Goal: Task Accomplishment & Management: Complete application form

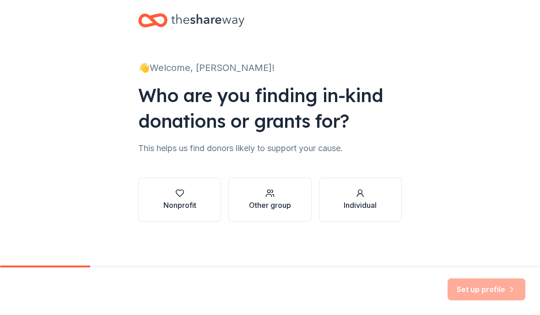
scroll to position [12, 0]
click at [179, 194] on icon "button" at bounding box center [179, 193] width 9 height 9
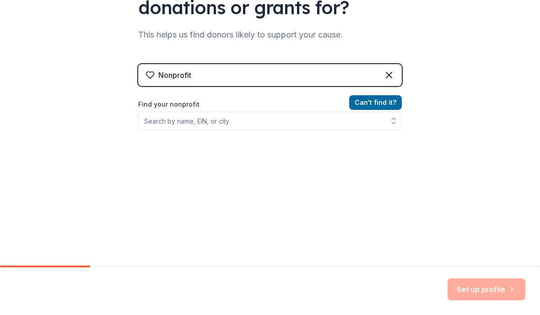
scroll to position [126, 0]
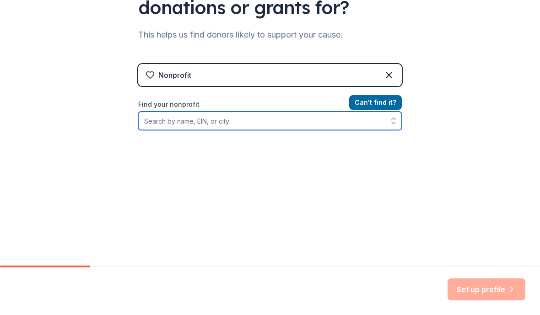
click at [170, 125] on input "Find your nonprofit" at bounding box center [270, 121] width 264 height 18
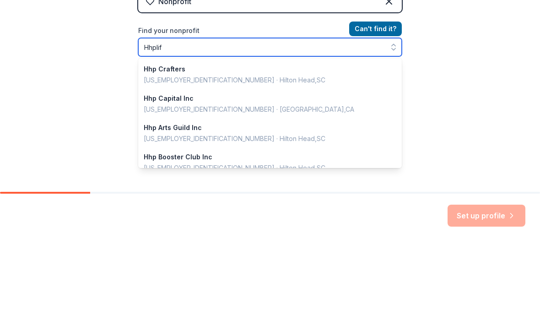
type input "Hhplift"
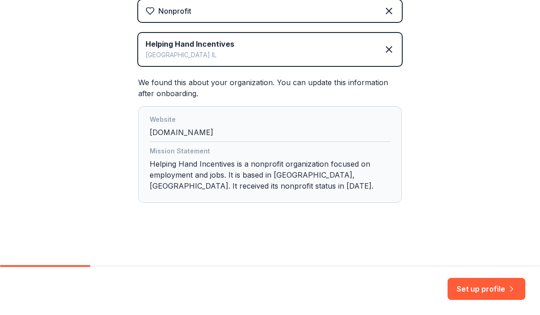
scroll to position [190, 0]
click at [503, 285] on button "Set up profile" at bounding box center [487, 289] width 78 height 22
click at [472, 297] on div "Set up profile" at bounding box center [487, 289] width 78 height 22
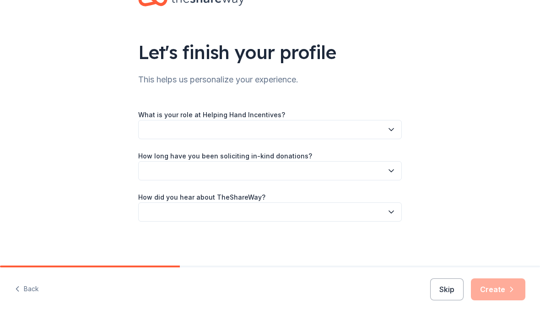
scroll to position [33, 0]
click at [158, 133] on button "button" at bounding box center [270, 129] width 264 height 19
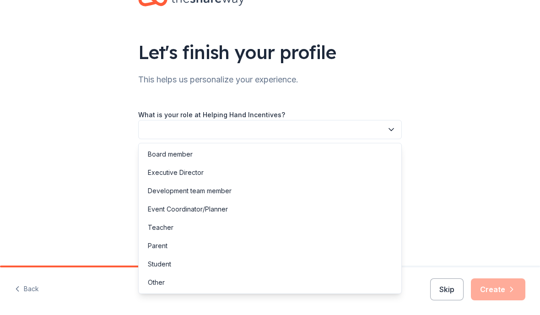
click at [191, 162] on div "Board member" at bounding box center [270, 154] width 259 height 18
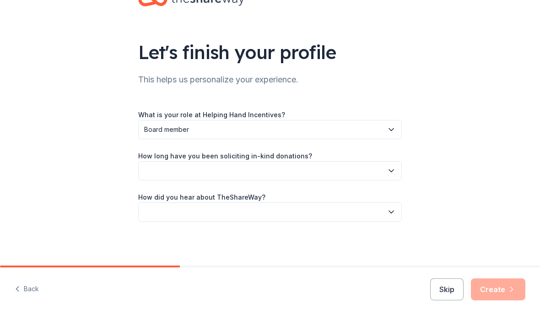
click at [390, 176] on button "button" at bounding box center [270, 170] width 264 height 19
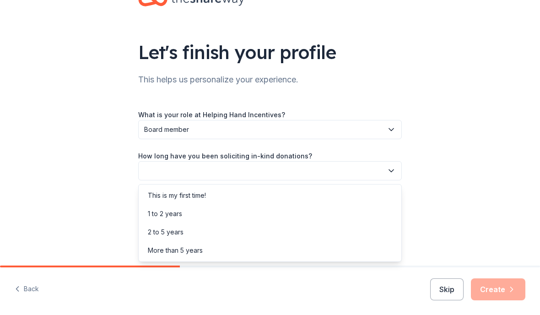
click at [194, 258] on div "More than 5 years" at bounding box center [270, 250] width 259 height 18
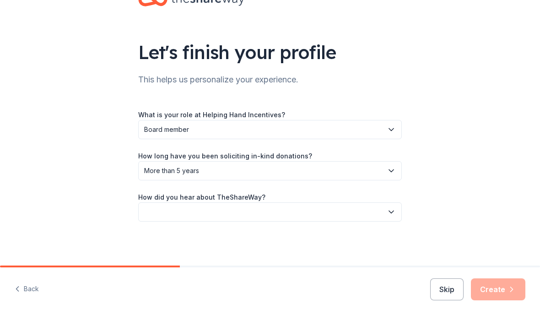
click at [164, 215] on button "button" at bounding box center [270, 211] width 264 height 19
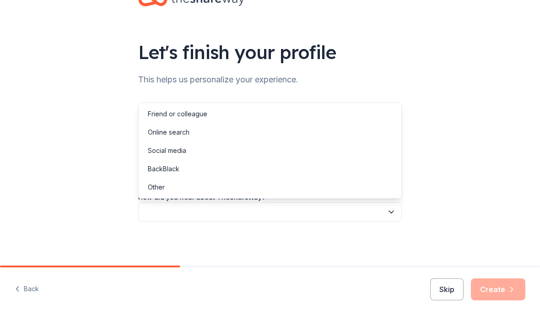
click at [158, 187] on div "Other" at bounding box center [156, 187] width 17 height 11
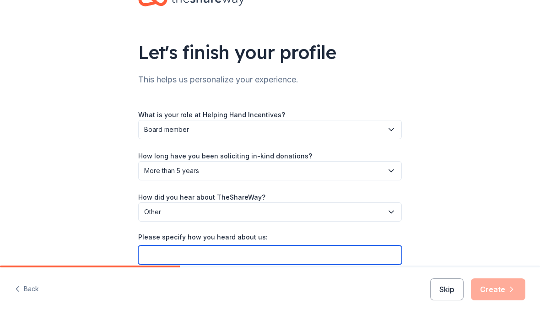
click at [162, 259] on input "Please specify how you heard about us:" at bounding box center [270, 254] width 264 height 19
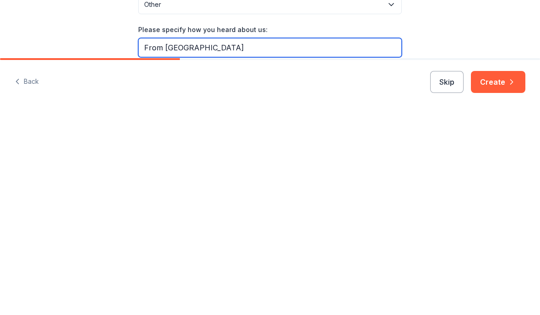
type input "From [GEOGRAPHIC_DATA]"
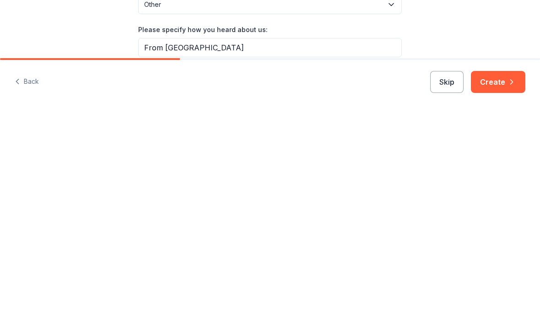
click at [499, 278] on button "Create" at bounding box center [498, 289] width 55 height 22
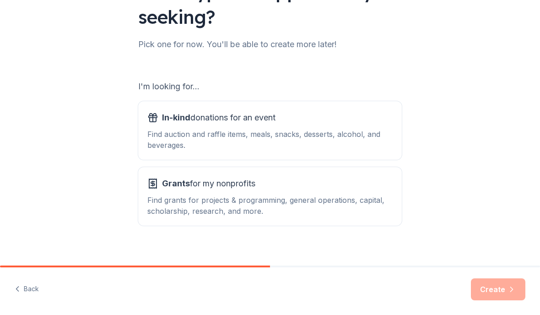
scroll to position [97, 0]
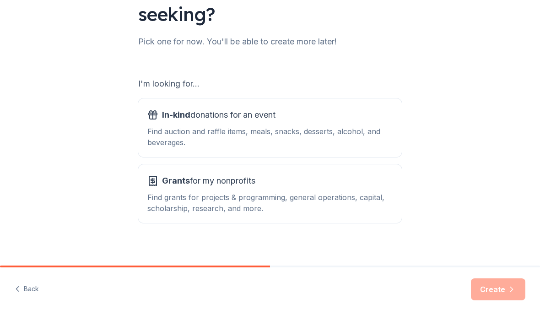
click at [192, 129] on div "Find auction and raffle items, meals, snacks, desserts, alcohol, and beverages." at bounding box center [269, 137] width 245 height 22
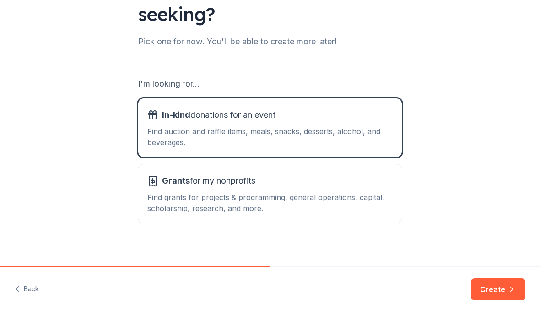
click at [511, 289] on icon "button" at bounding box center [511, 289] width 9 height 9
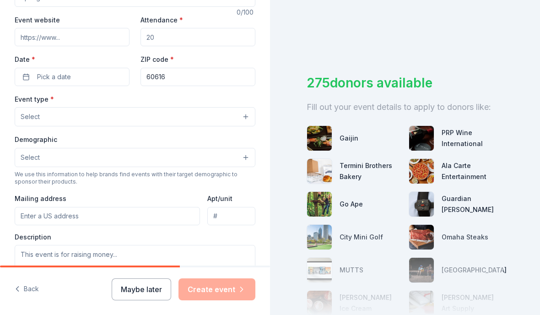
scroll to position [167, 0]
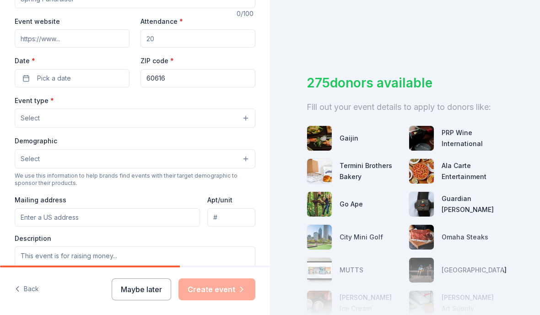
click at [251, 166] on button "Select" at bounding box center [135, 158] width 241 height 19
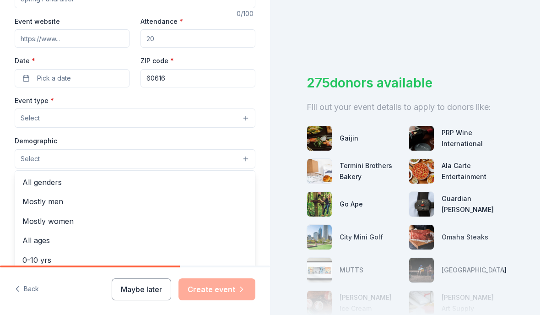
scroll to position [0, 0]
click at [62, 180] on span "All genders" at bounding box center [134, 182] width 225 height 12
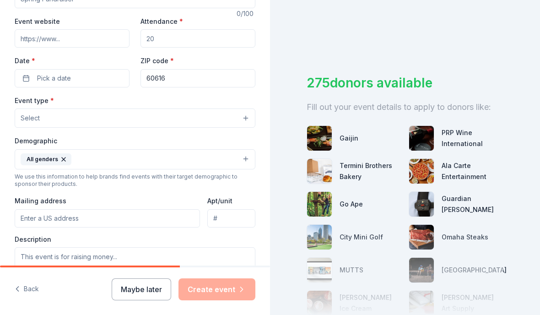
click at [44, 124] on button "Select" at bounding box center [135, 118] width 241 height 19
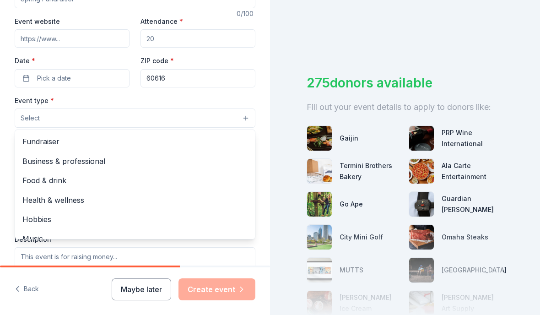
click at [62, 139] on span "Fundraiser" at bounding box center [134, 142] width 225 height 12
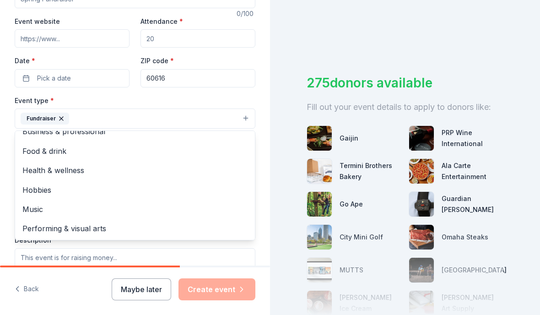
scroll to position [10, 0]
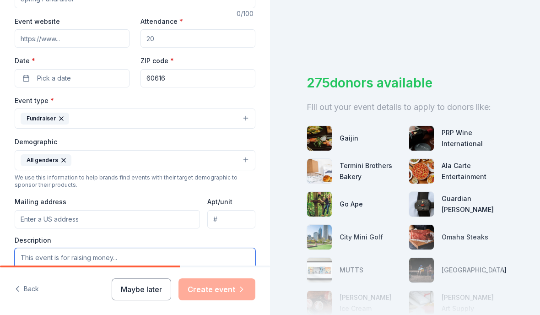
click at [134, 264] on textarea at bounding box center [135, 268] width 241 height 41
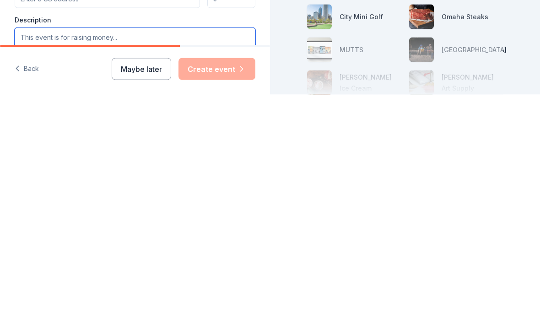
click at [142, 248] on textarea at bounding box center [135, 268] width 241 height 41
click at [156, 248] on textarea at bounding box center [135, 268] width 241 height 41
click at [124, 248] on textarea at bounding box center [135, 268] width 241 height 41
click at [140, 248] on textarea at bounding box center [135, 268] width 241 height 41
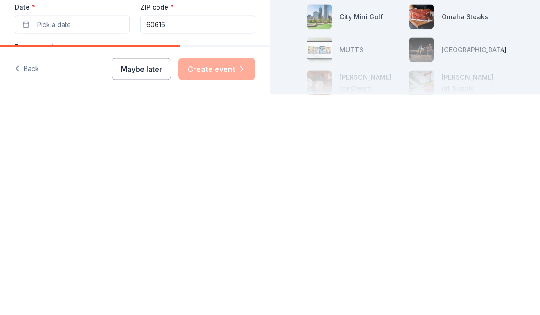
scroll to position [0, 0]
click at [83, 236] on button "Pick a date" at bounding box center [72, 245] width 115 height 18
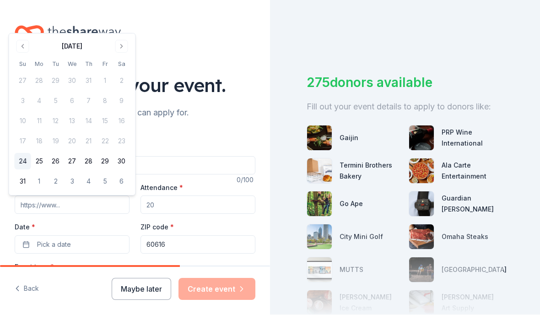
click at [124, 52] on button "Go to next month" at bounding box center [121, 46] width 13 height 13
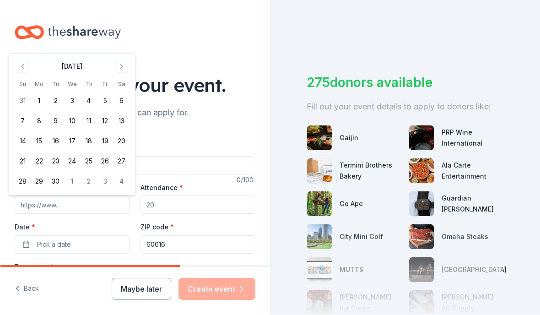
click at [74, 124] on button "10" at bounding box center [72, 121] width 16 height 16
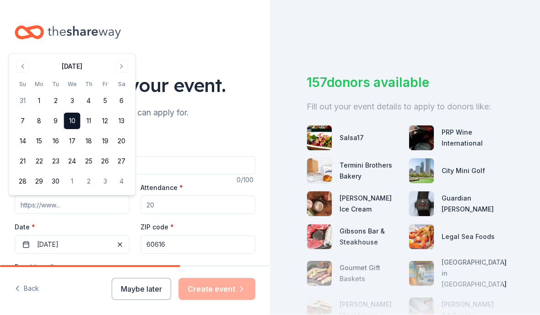
click at [215, 262] on div "Event type * Fundraiser" at bounding box center [135, 279] width 241 height 34
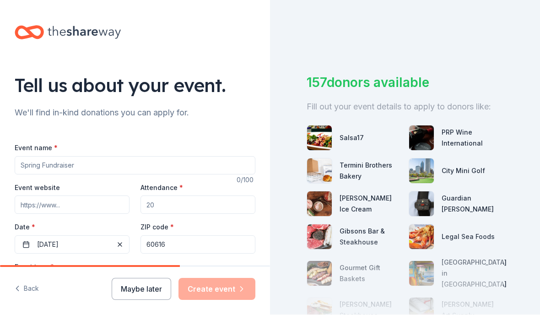
click at [180, 196] on input "Attendance *" at bounding box center [198, 205] width 115 height 18
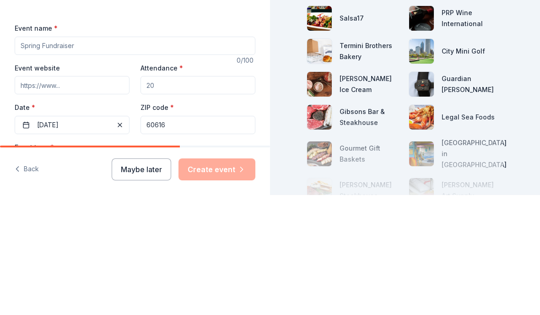
click at [168, 196] on input "Attendance *" at bounding box center [198, 205] width 115 height 18
click at [178, 196] on input "Attendance *" at bounding box center [198, 205] width 115 height 18
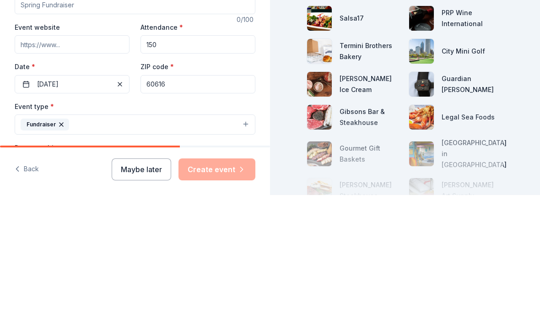
scroll to position [44, 0]
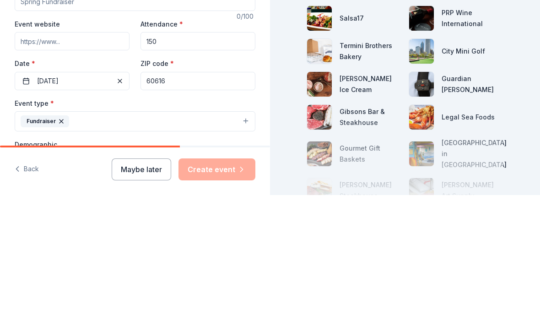
type input "150"
click at [226, 231] on button "Fundraiser" at bounding box center [135, 241] width 241 height 20
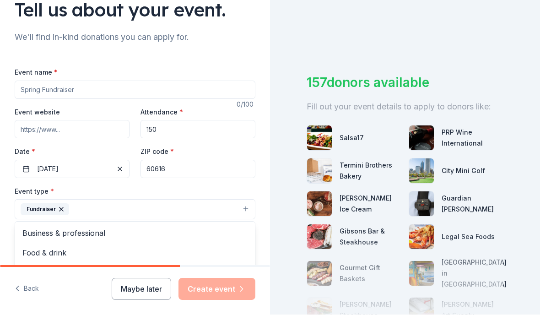
scroll to position [74, 0]
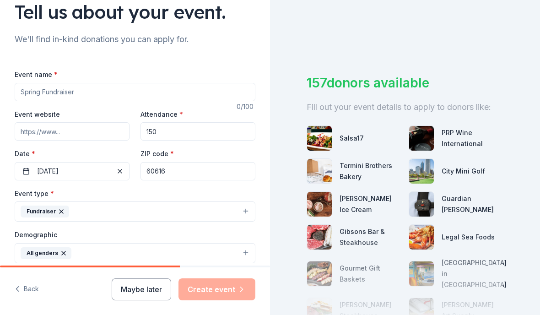
click at [73, 83] on input "Event name *" at bounding box center [135, 92] width 241 height 18
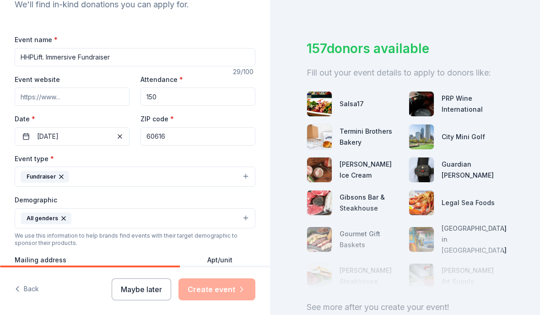
scroll to position [108, 0]
type input "HHPLift. Immersive Fundraiser"
click at [87, 88] on input "Event website" at bounding box center [72, 97] width 115 height 18
click at [77, 88] on input "Event website" at bounding box center [72, 97] width 115 height 18
type input "W"
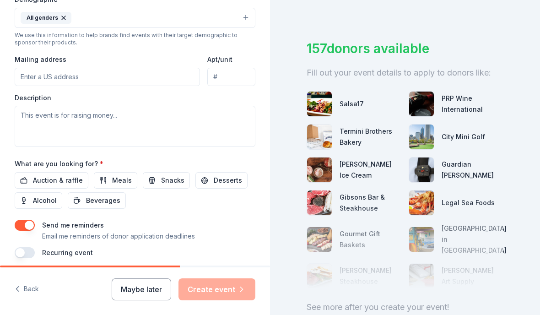
scroll to position [308, 0]
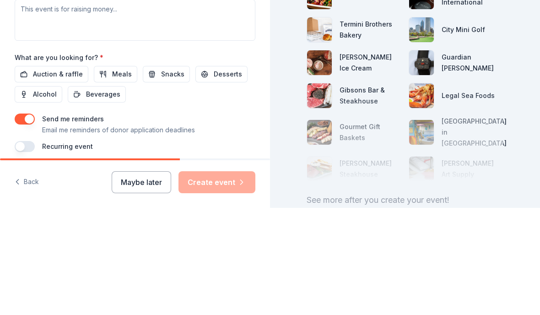
click at [73, 176] on span "Auction & raffle" at bounding box center [58, 181] width 50 height 11
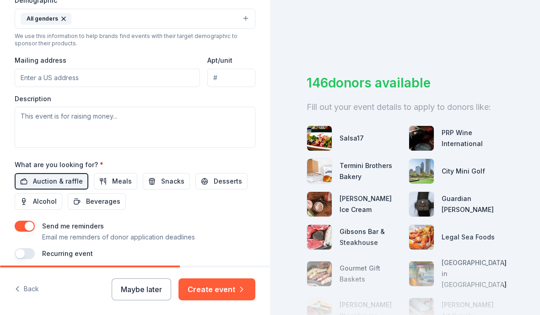
scroll to position [0, 0]
click at [101, 77] on input "Mailing address" at bounding box center [107, 78] width 185 height 18
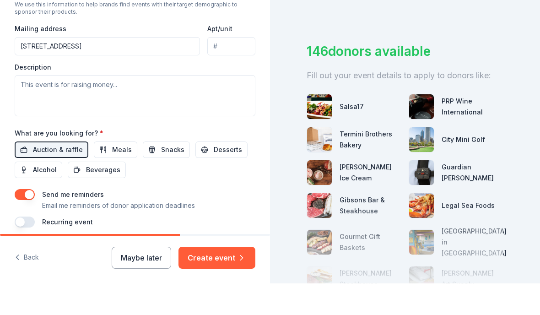
scroll to position [32, 0]
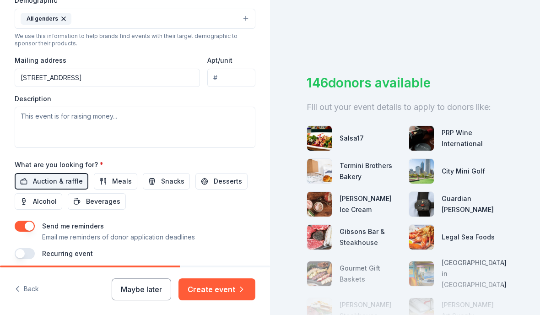
type input "[STREET_ADDRESS]"
click at [240, 69] on input "Apt/unit" at bounding box center [231, 78] width 48 height 18
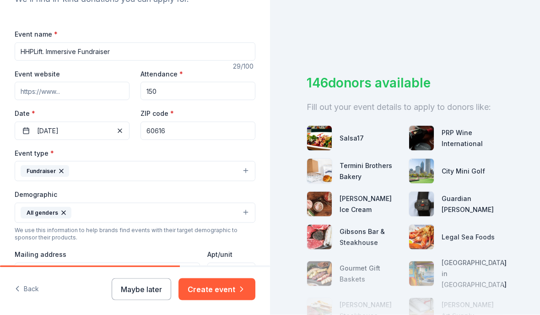
scroll to position [121, 0]
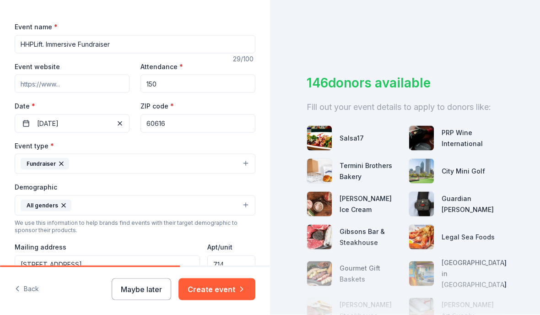
type input "714"
click at [90, 75] on input "Event website" at bounding box center [72, 84] width 115 height 18
click at [72, 75] on input "Event website" at bounding box center [72, 84] width 115 height 18
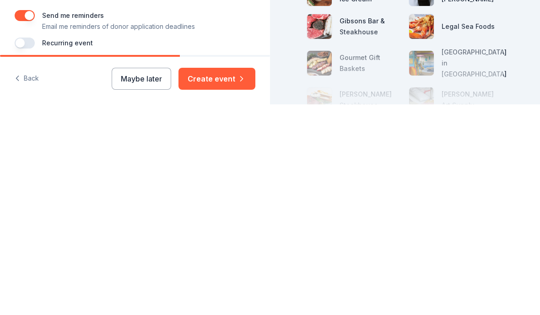
scroll to position [38, 0]
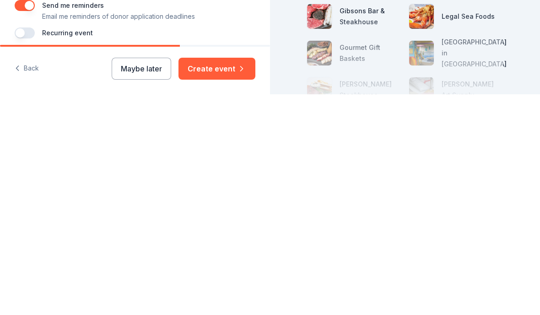
click at [231, 278] on button "Create event" at bounding box center [217, 289] width 77 height 22
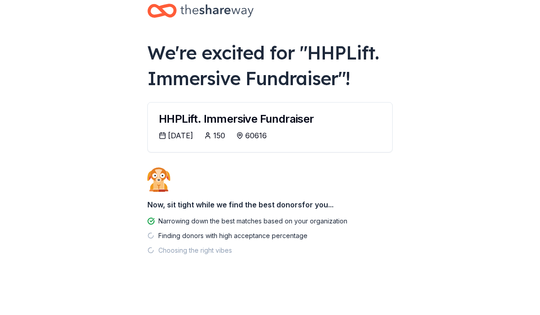
scroll to position [20, 0]
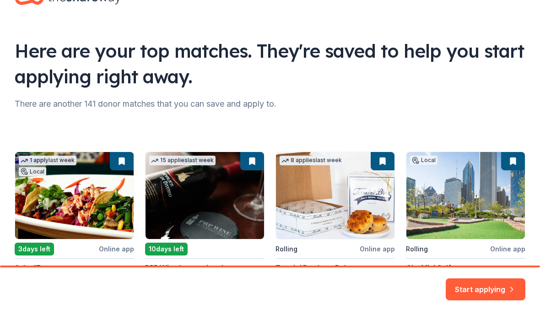
scroll to position [38, 0]
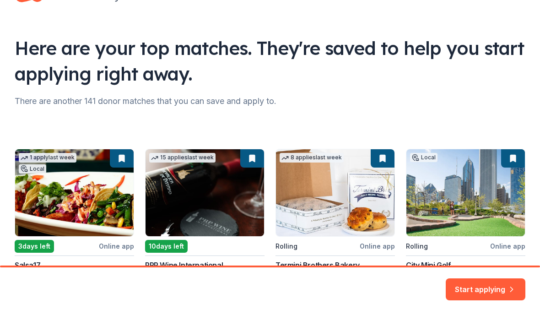
click at [269, 108] on div "There are another 141 donor matches that you can save and apply to." at bounding box center [270, 101] width 511 height 15
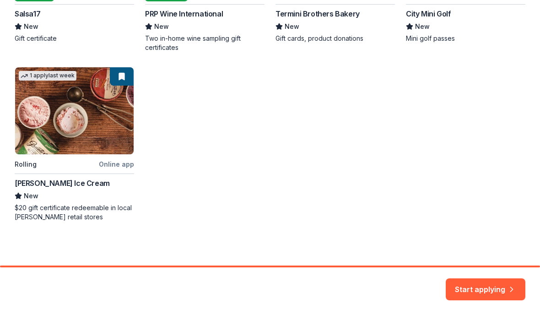
scroll to position [289, 0]
click at [83, 115] on div "1 apply last week Local 3 days left Online app Salsa17 New Gift certificate 15 …" at bounding box center [270, 59] width 511 height 324
click at [129, 77] on div "1 apply last week Local 3 days left Online app Salsa17 New Gift certificate 15 …" at bounding box center [270, 59] width 511 height 324
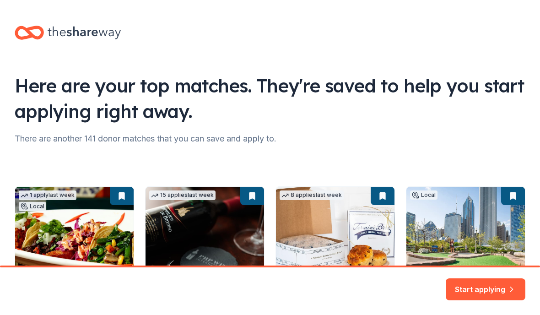
scroll to position [0, 0]
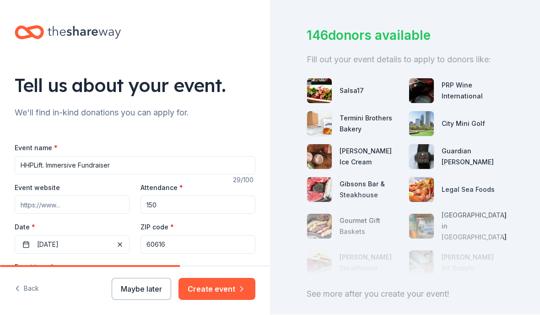
scroll to position [47, 0]
click at [360, 185] on div at bounding box center [405, 231] width 197 height 92
